Goal: Information Seeking & Learning: Learn about a topic

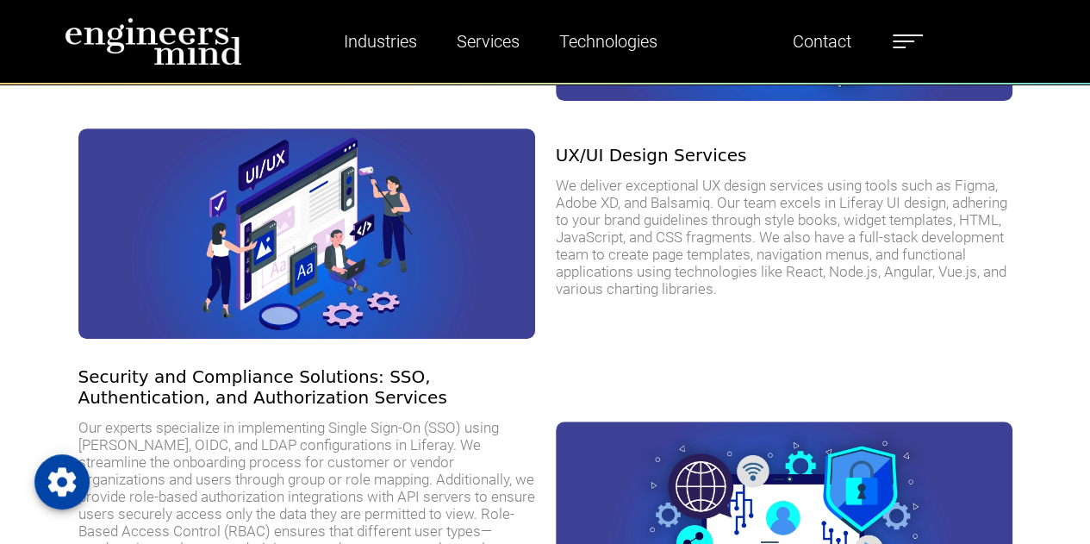
scroll to position [3552, 0]
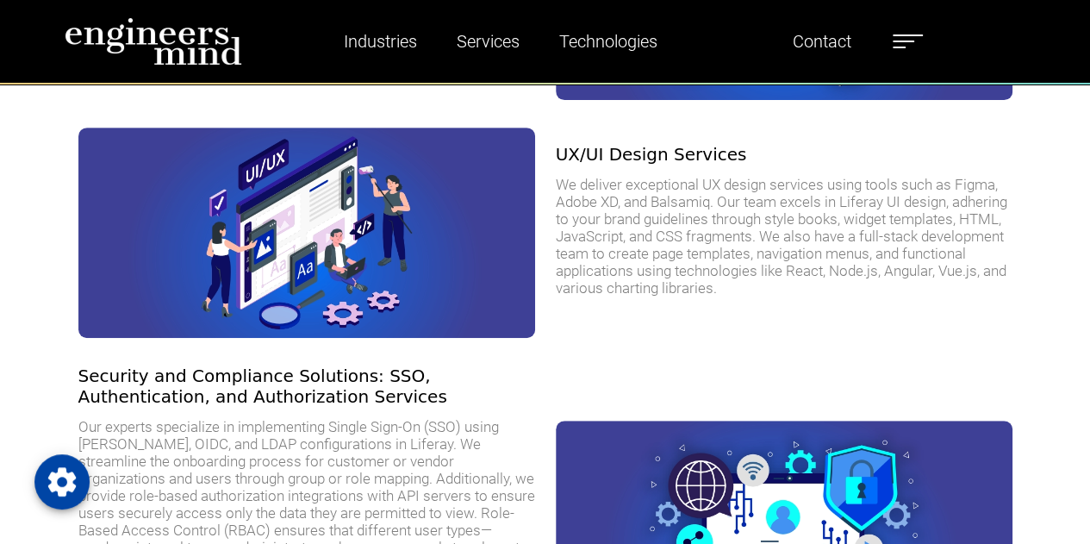
click at [514, 341] on div "UX/UI Design Services We deliver exceptional UX design services using tools suc…" at bounding box center [545, 233] width 982 height 238
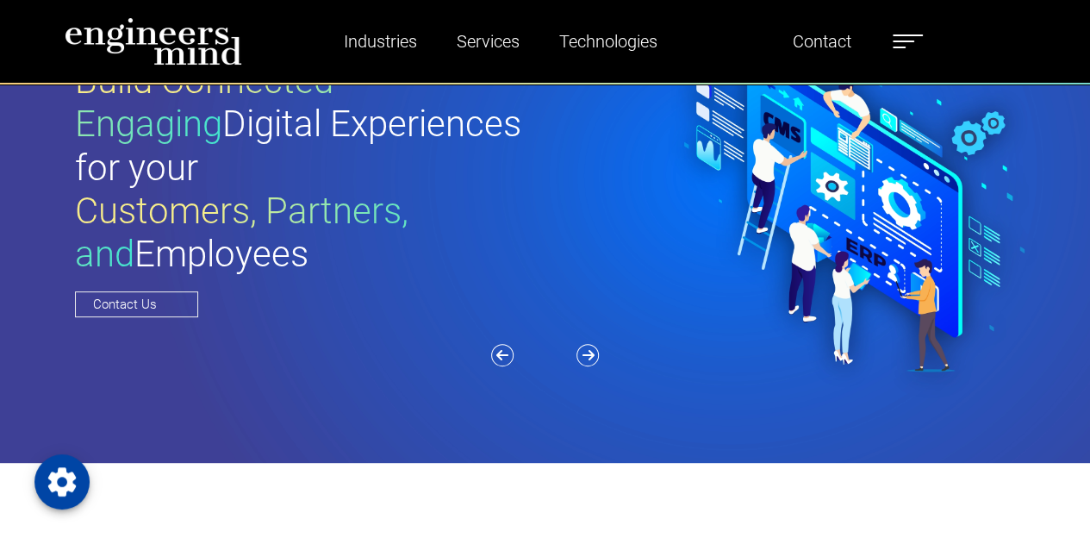
scroll to position [0, 0]
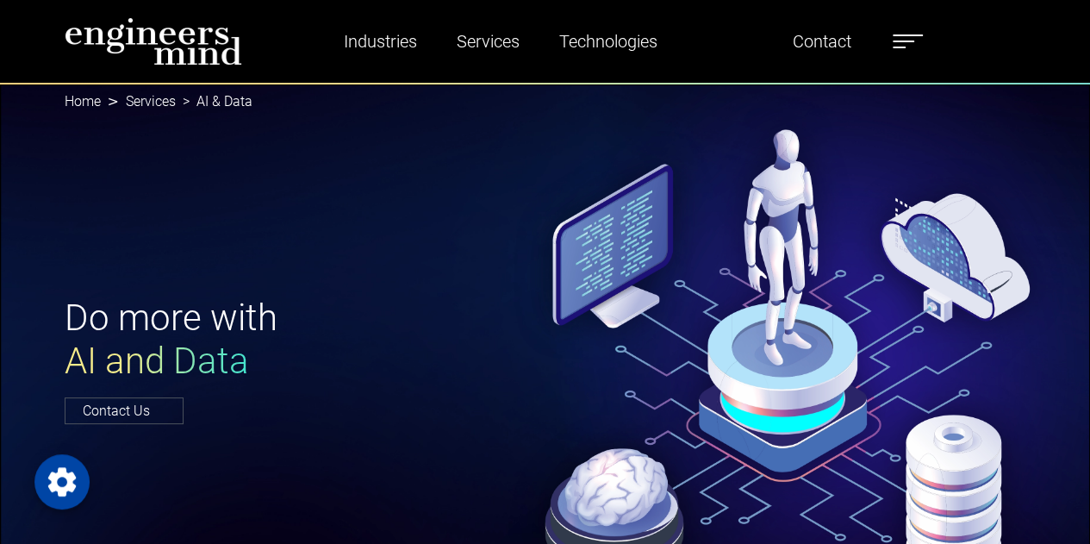
click at [522, 349] on h1 "Do more with AI and Data" at bounding box center [300, 339] width 471 height 87
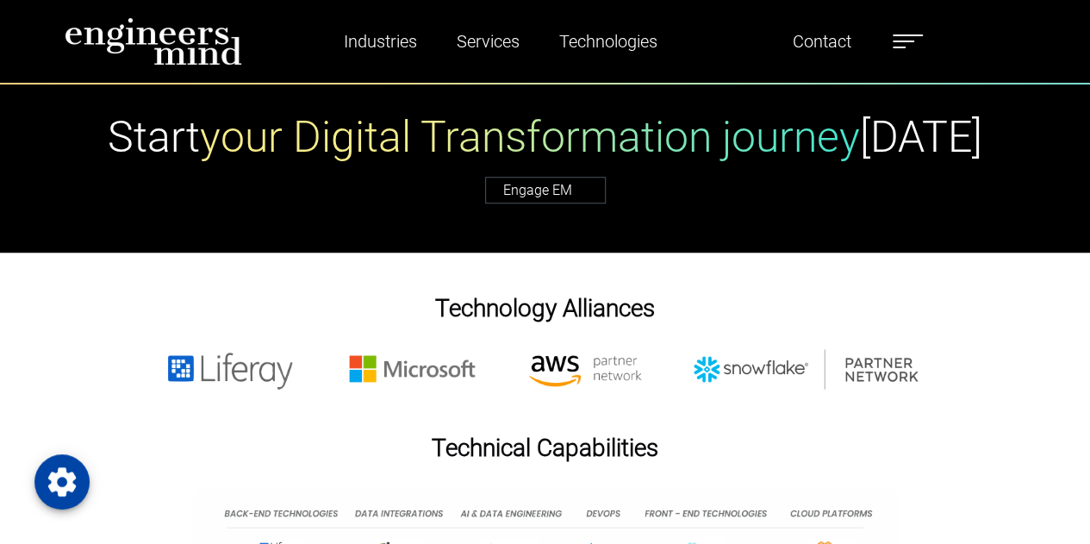
scroll to position [7124, 0]
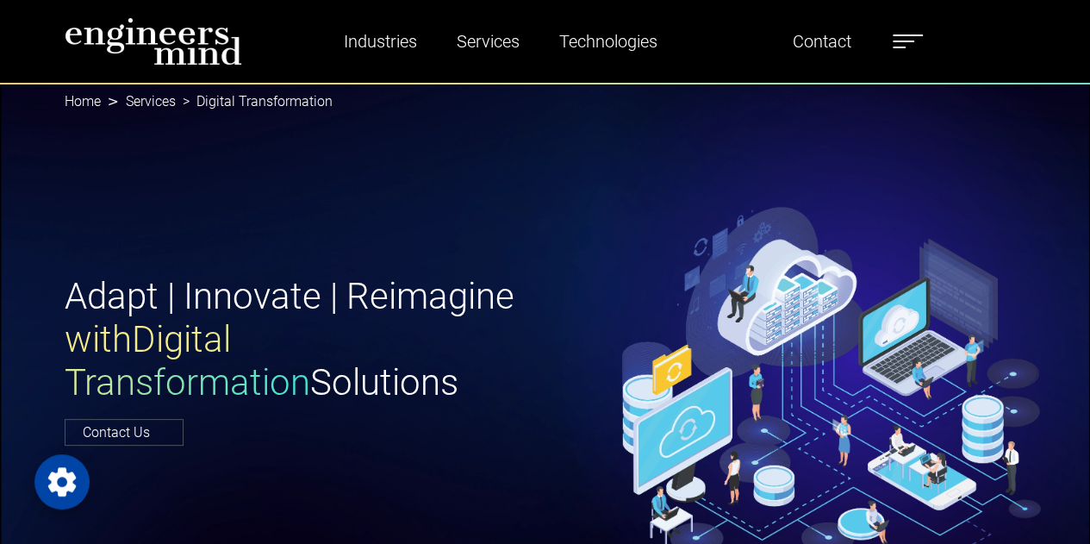
click at [639, 164] on div "Adapt | Innovate | Reimagine with Digital Transformation Solutions Contact Us" at bounding box center [545, 359] width 1090 height 552
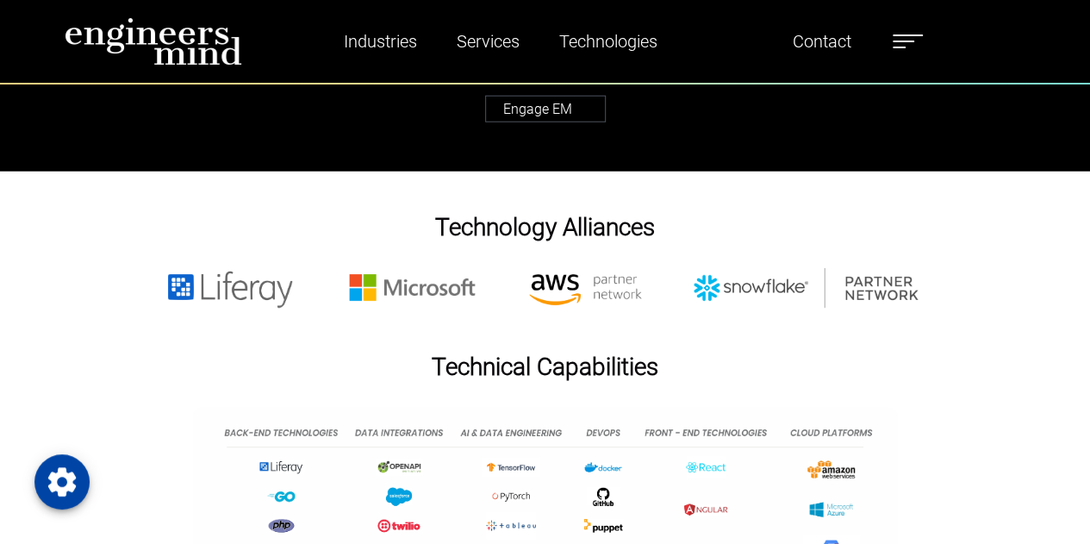
scroll to position [5472, 0]
